Goal: Information Seeking & Learning: Learn about a topic

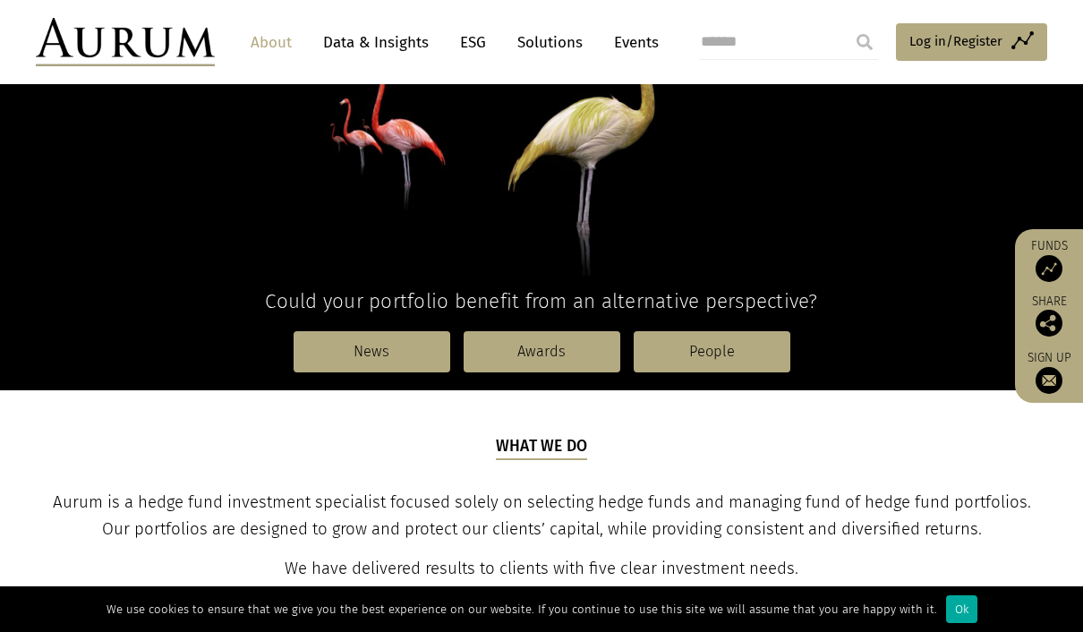
scroll to position [304, 0]
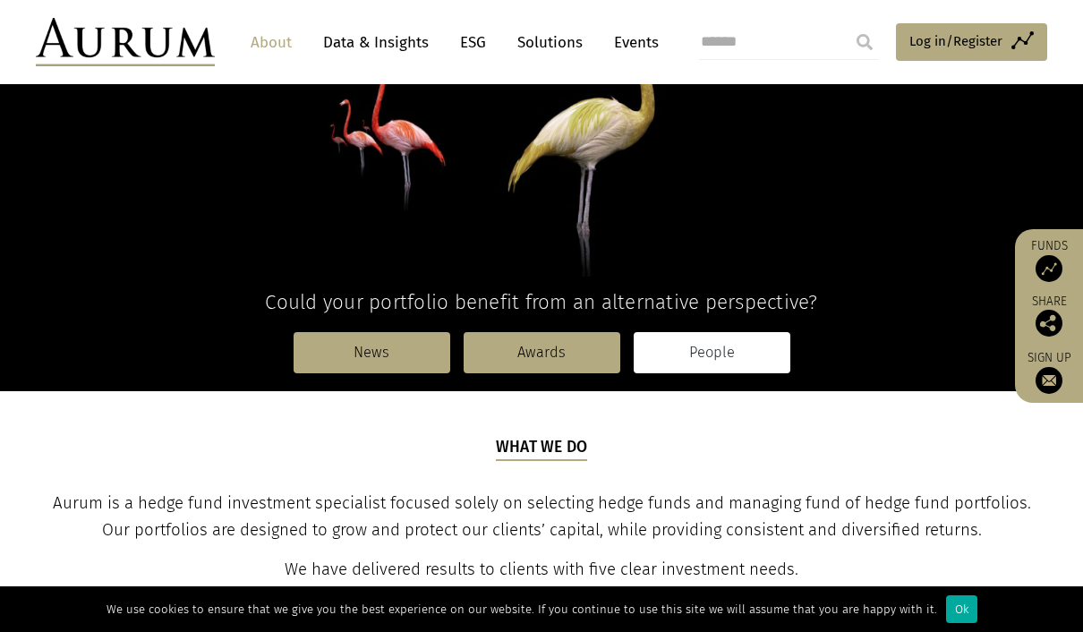
click at [723, 358] on link "People" at bounding box center [712, 352] width 157 height 41
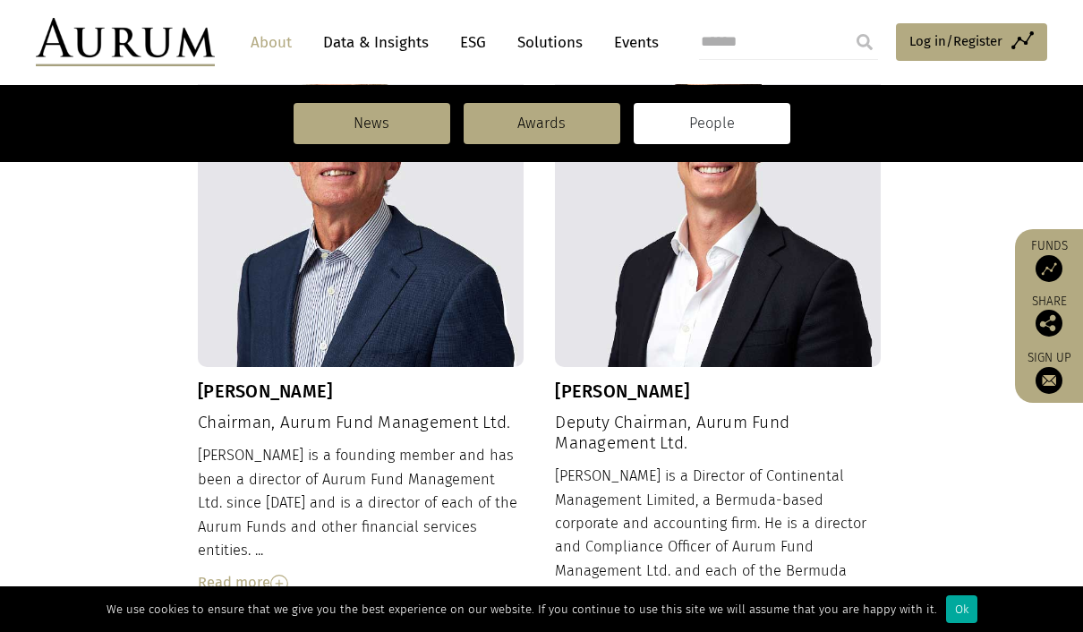
scroll to position [694, 0]
click at [274, 575] on img at bounding box center [279, 584] width 18 height 18
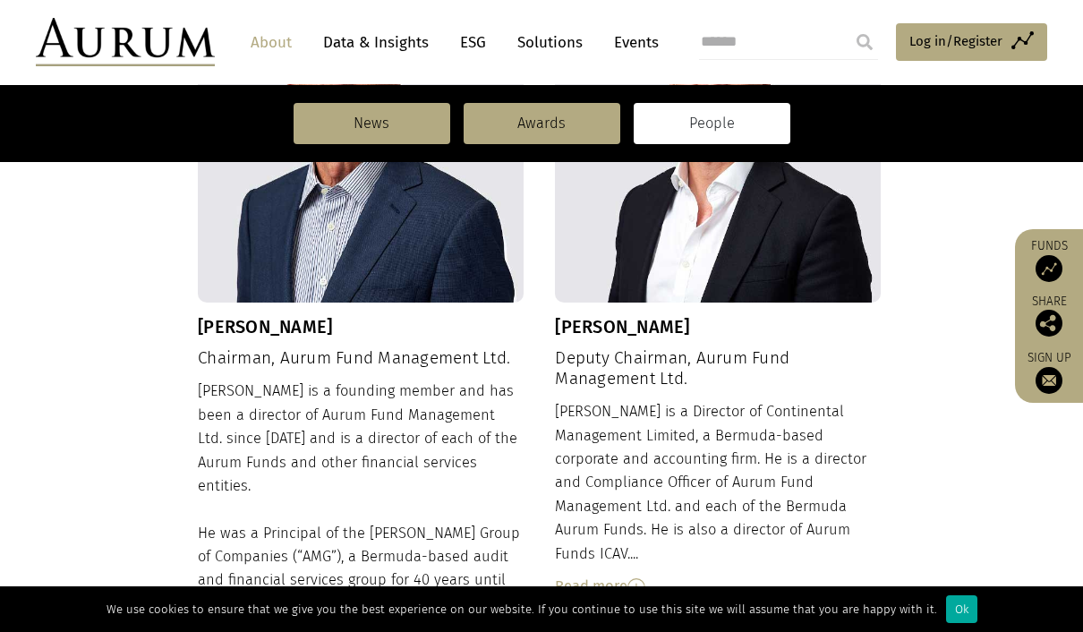
scroll to position [758, 0]
click at [644, 579] on img at bounding box center [636, 588] width 18 height 18
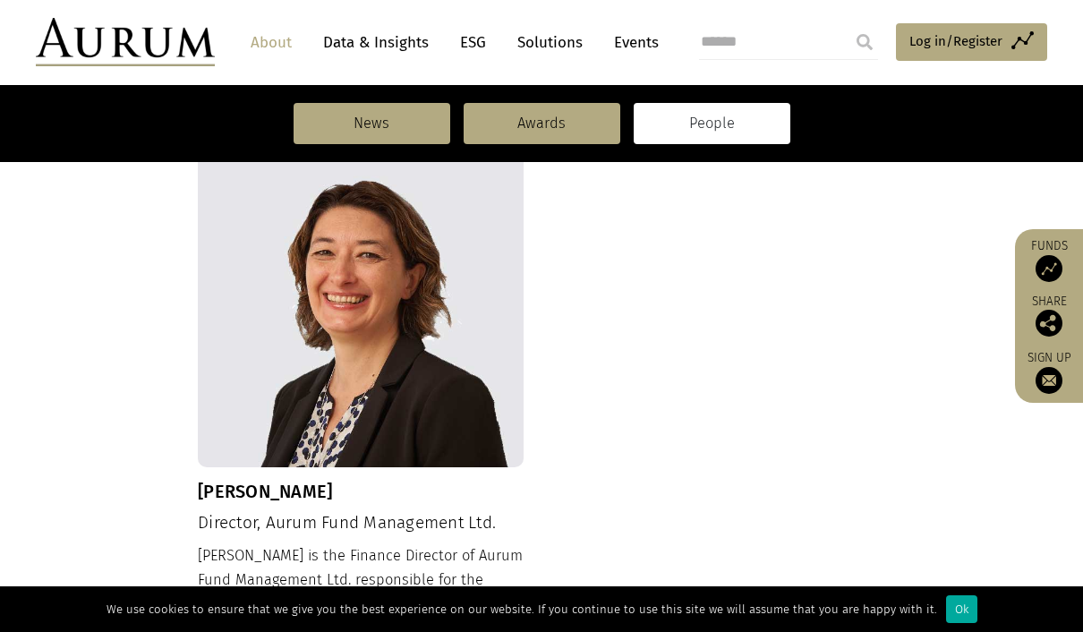
scroll to position [2170, 0]
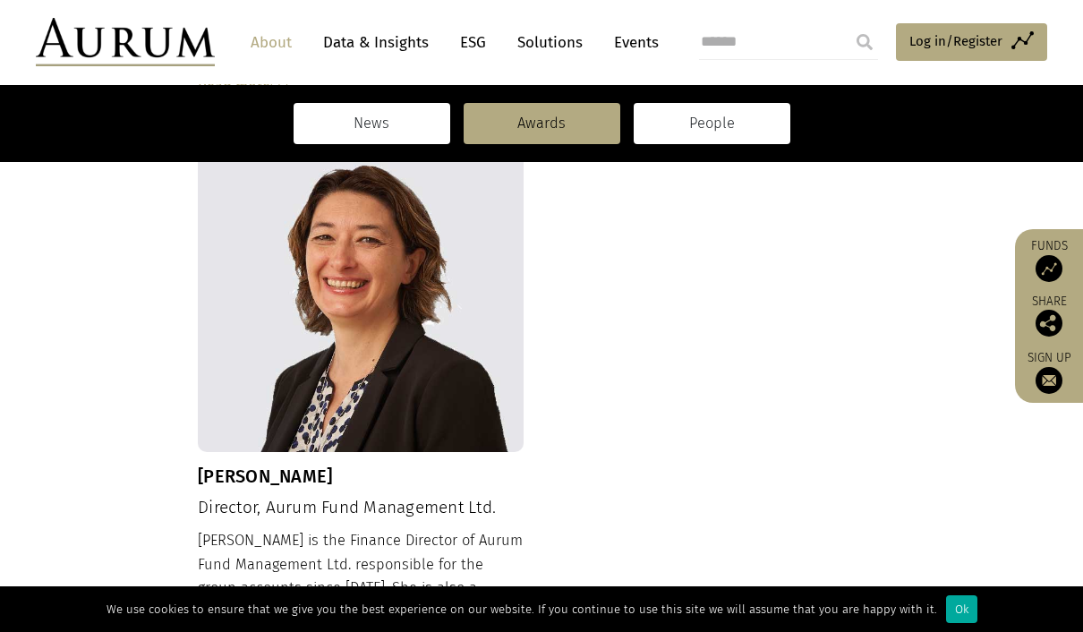
click at [373, 133] on link "News" at bounding box center [372, 123] width 157 height 41
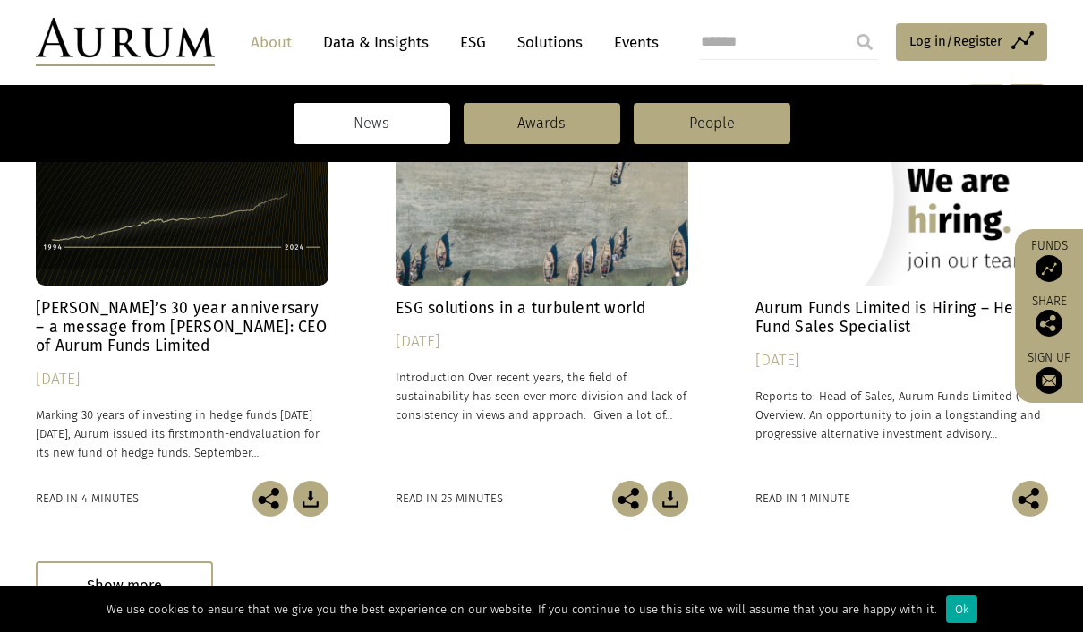
scroll to position [467, 0]
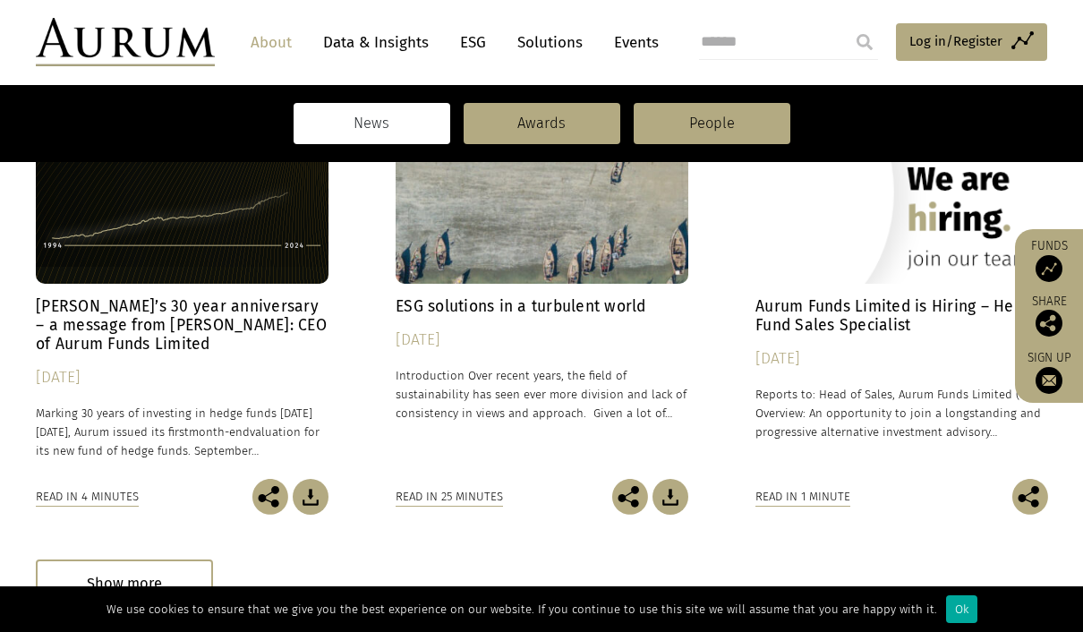
click at [110, 492] on div "Read in 4 minutes" at bounding box center [87, 497] width 103 height 20
click at [103, 493] on div "Read in 4 minutes" at bounding box center [87, 497] width 103 height 20
click at [94, 498] on div "Read in 4 minutes" at bounding box center [87, 497] width 103 height 20
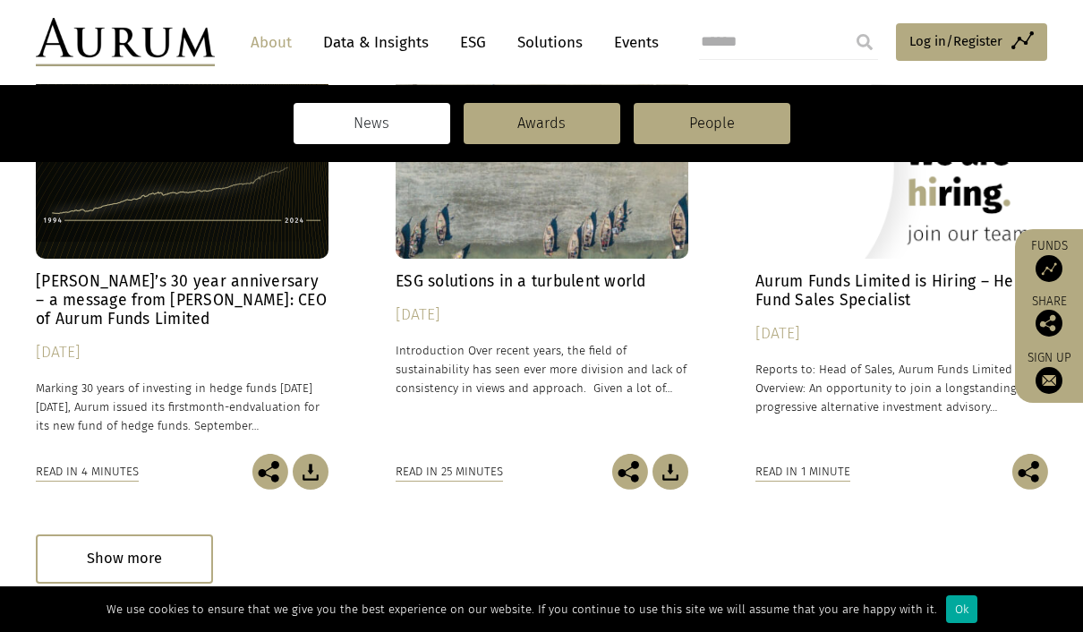
scroll to position [510, 0]
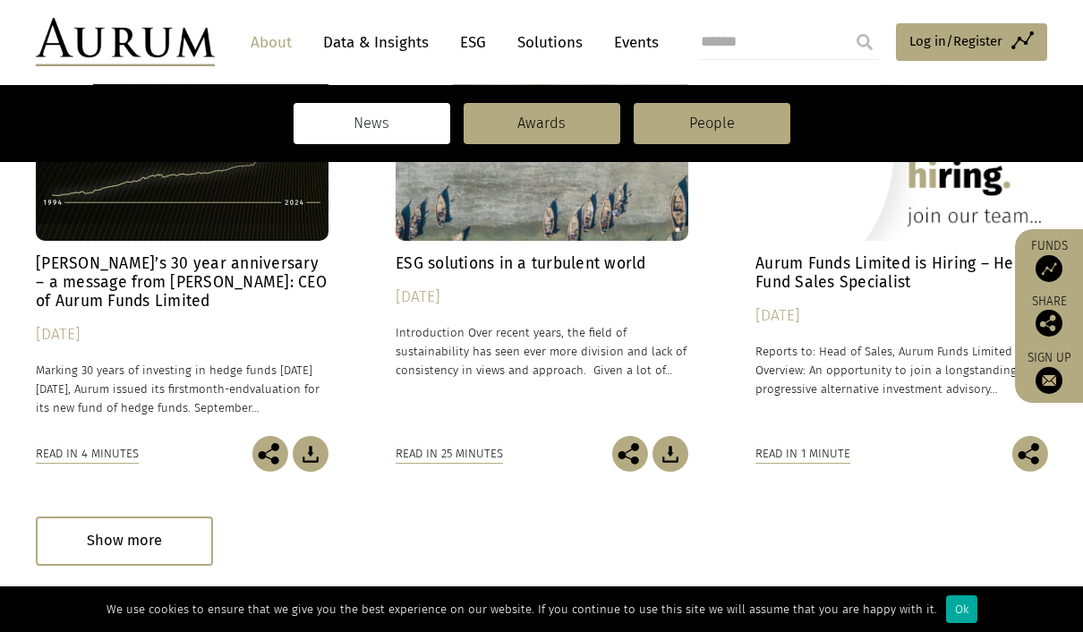
click at [94, 456] on div "Read in 4 minutes" at bounding box center [87, 454] width 103 height 20
click at [108, 447] on div "Read in 4 minutes" at bounding box center [87, 454] width 103 height 20
click at [181, 278] on h4 "Aurum’s 30 year anniversary – a message from Kevin Gundle: CEO of Aurum Funds L…" at bounding box center [182, 282] width 293 height 56
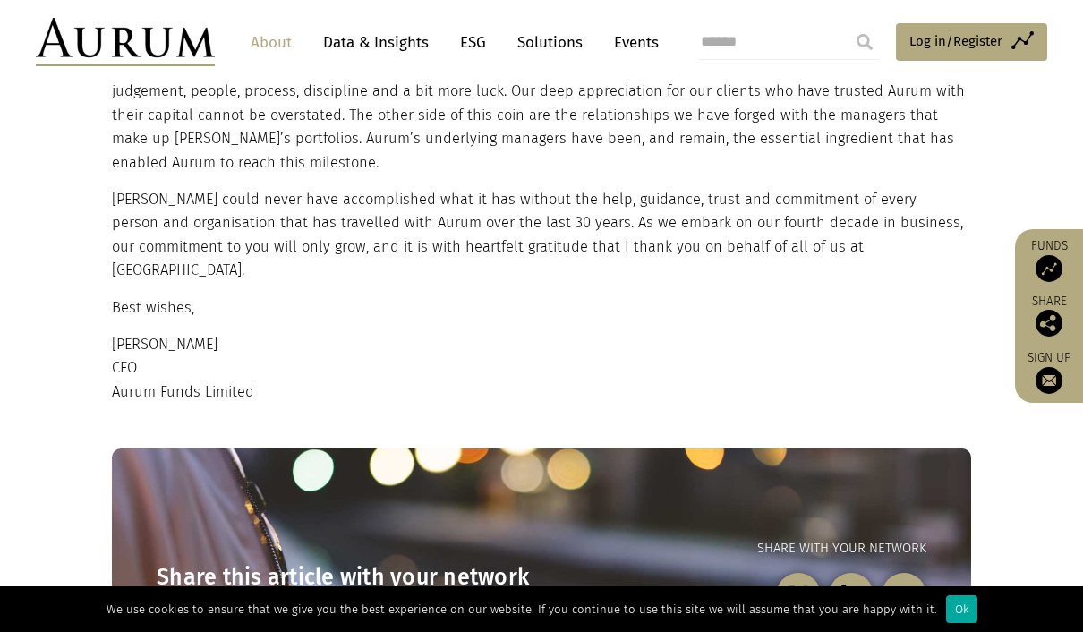
scroll to position [1665, 0]
